Goal: Find contact information: Find contact information

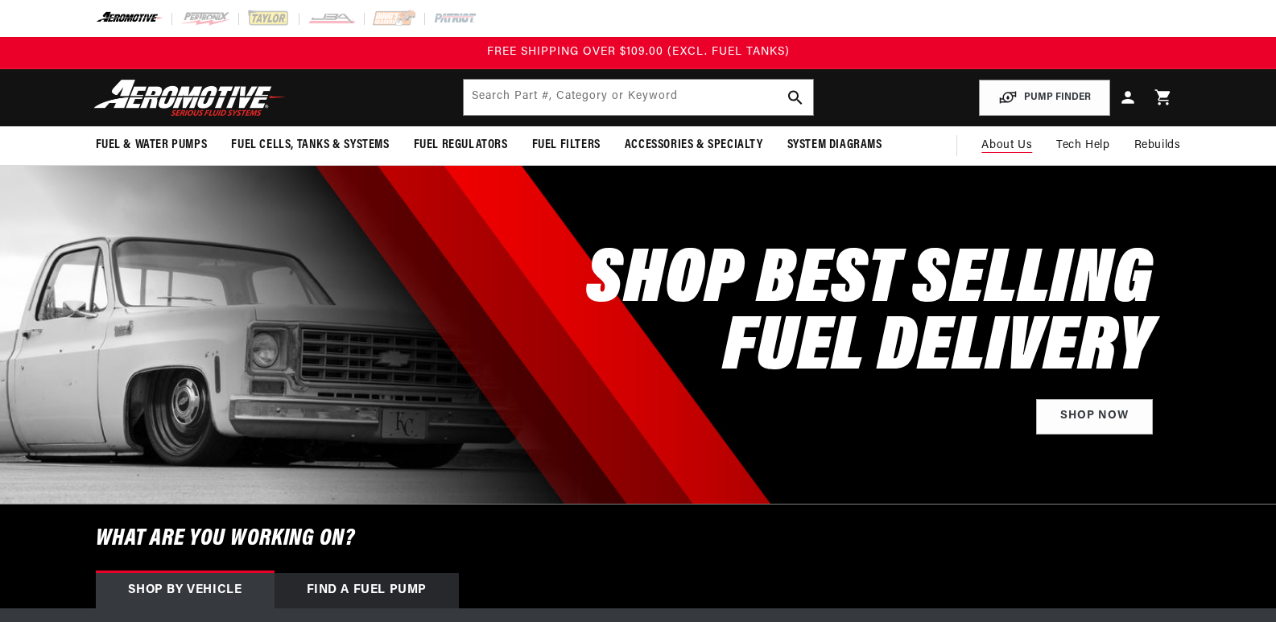
click at [1005, 145] on span "About Us" at bounding box center [1006, 145] width 51 height 12
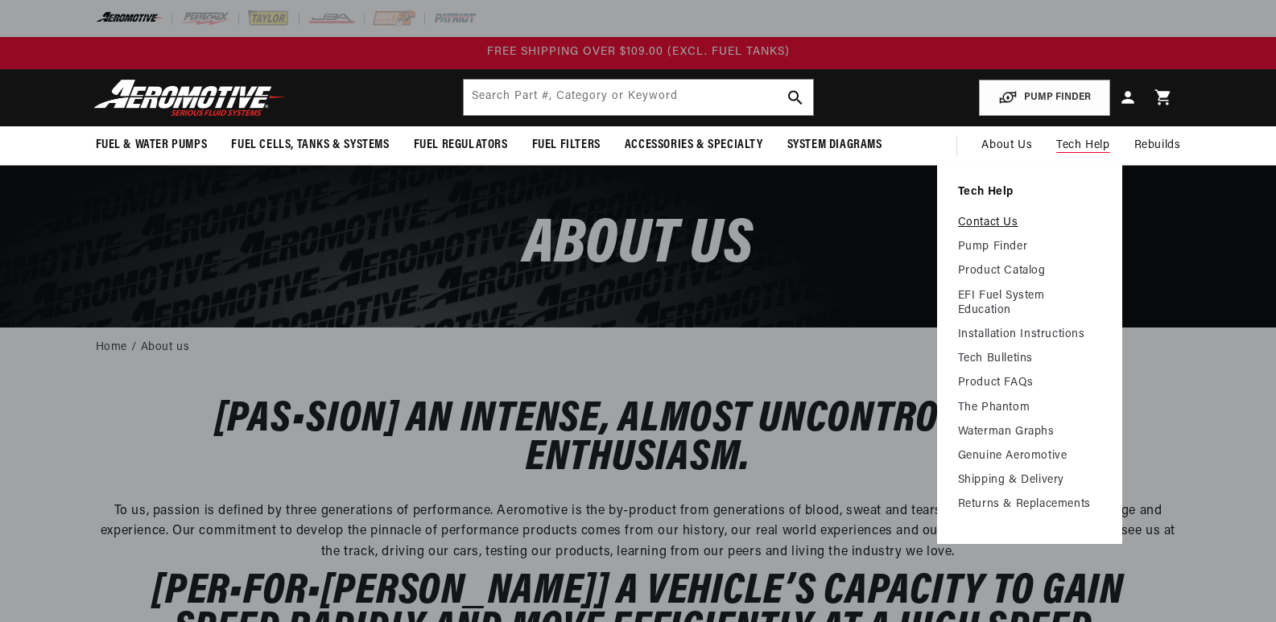
click at [979, 220] on link "Contact Us" at bounding box center [1029, 223] width 143 height 14
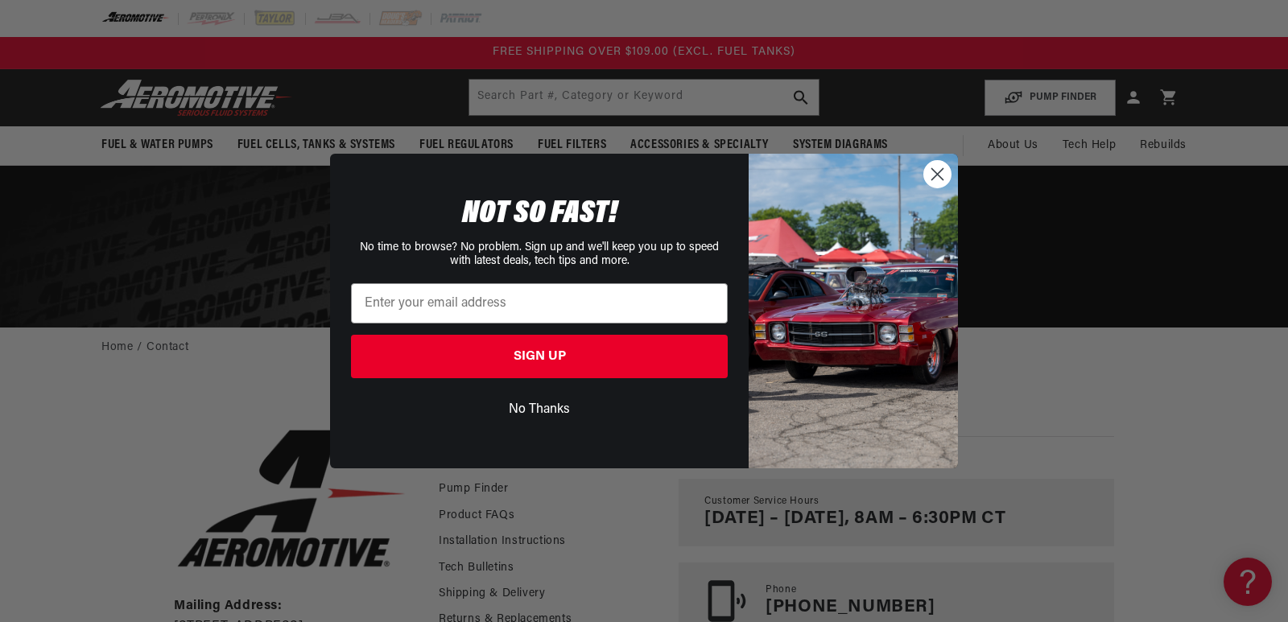
click at [865, 310] on img "POPUP Form" at bounding box center [852, 311] width 209 height 314
click at [941, 165] on circle "Close dialog" at bounding box center [937, 174] width 27 height 27
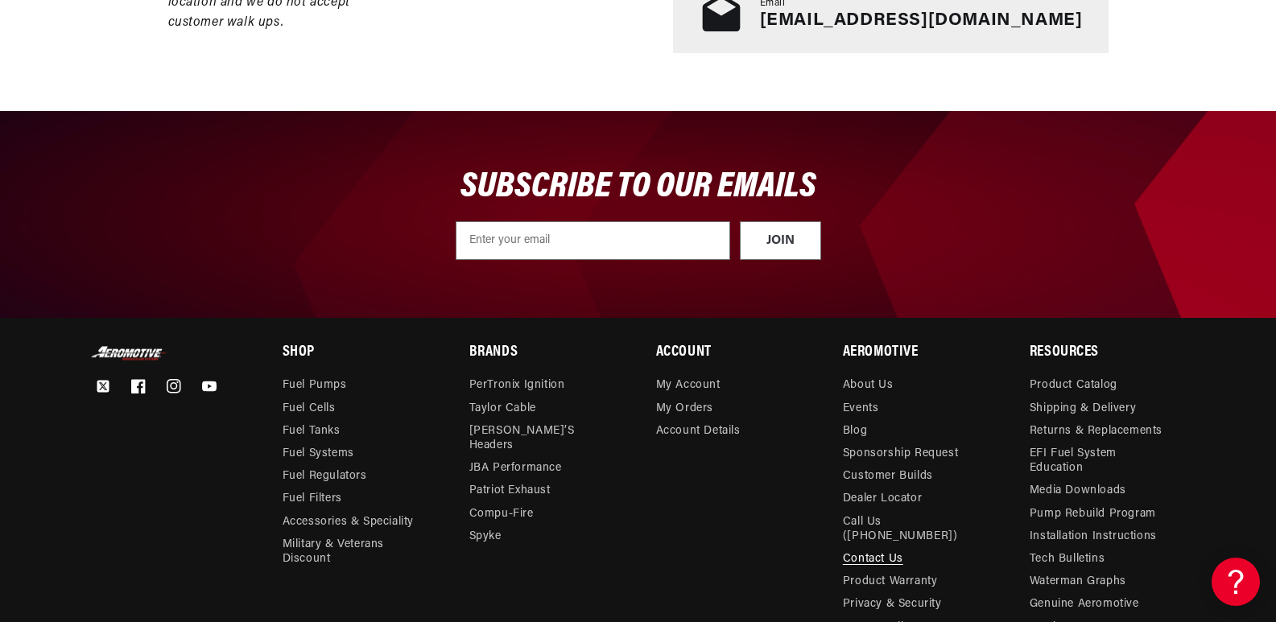
scroll to position [727, 0]
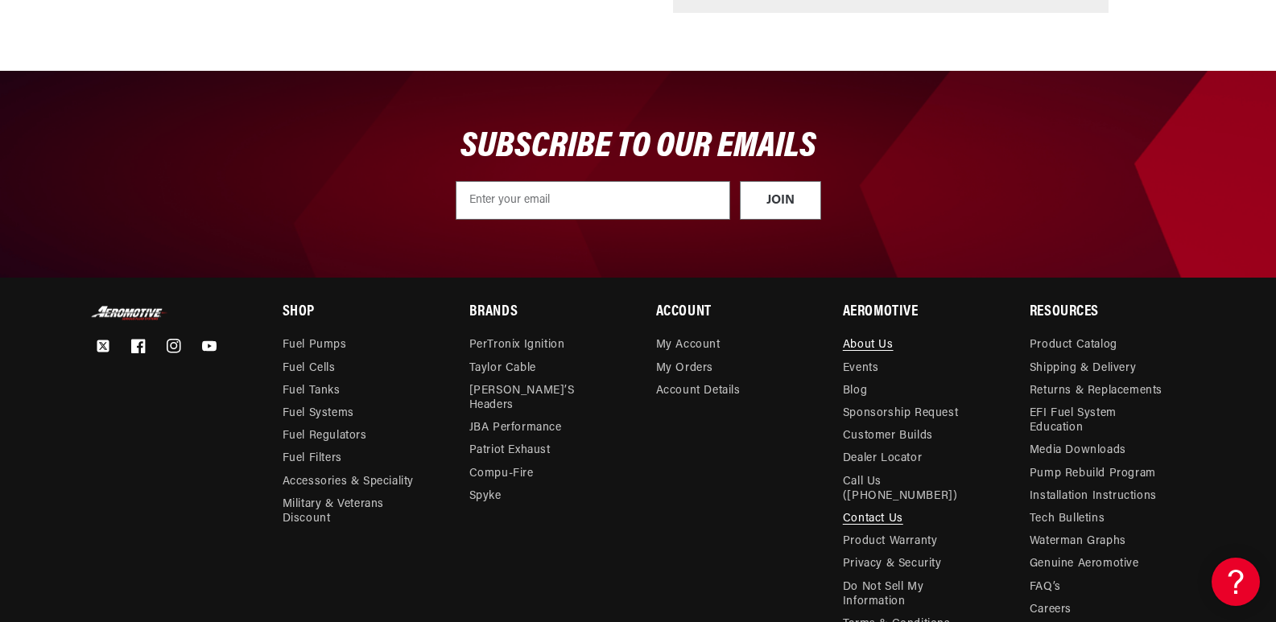
click at [865, 340] on link "About Us" at bounding box center [868, 347] width 51 height 19
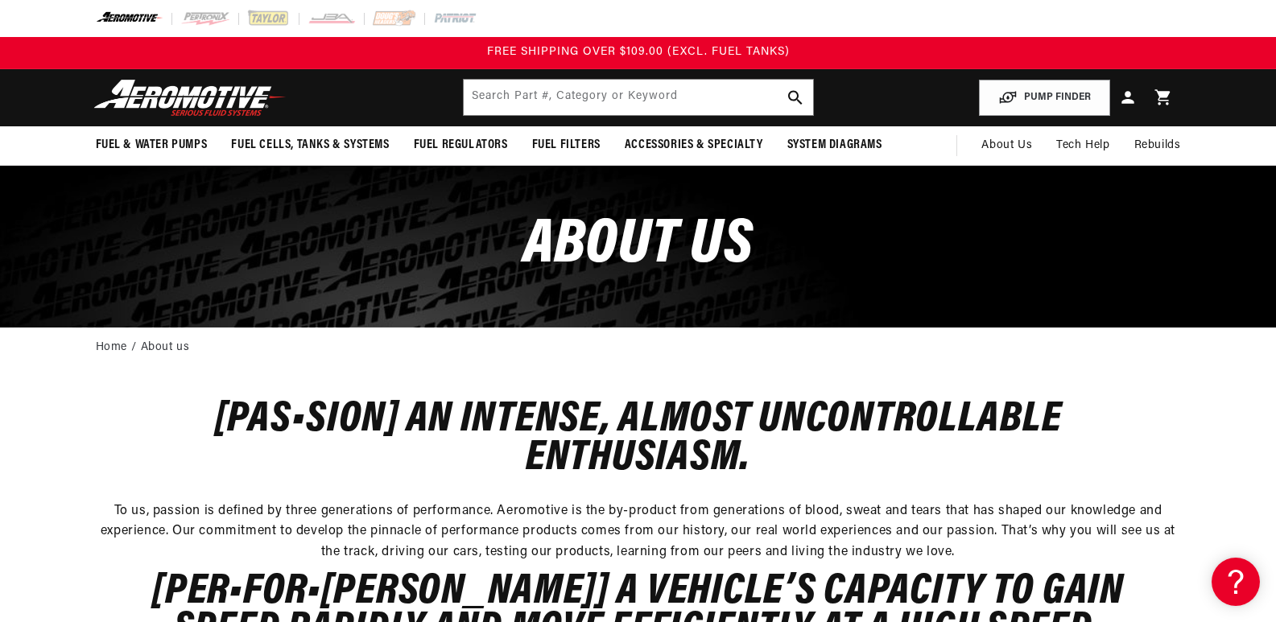
click at [1201, 377] on div "[Pas•sion] An intense, almost uncontrollable enthusiasm. To us, passion is defi…" at bounding box center [638, 554] width 1165 height 371
